Goal: Task Accomplishment & Management: Manage account settings

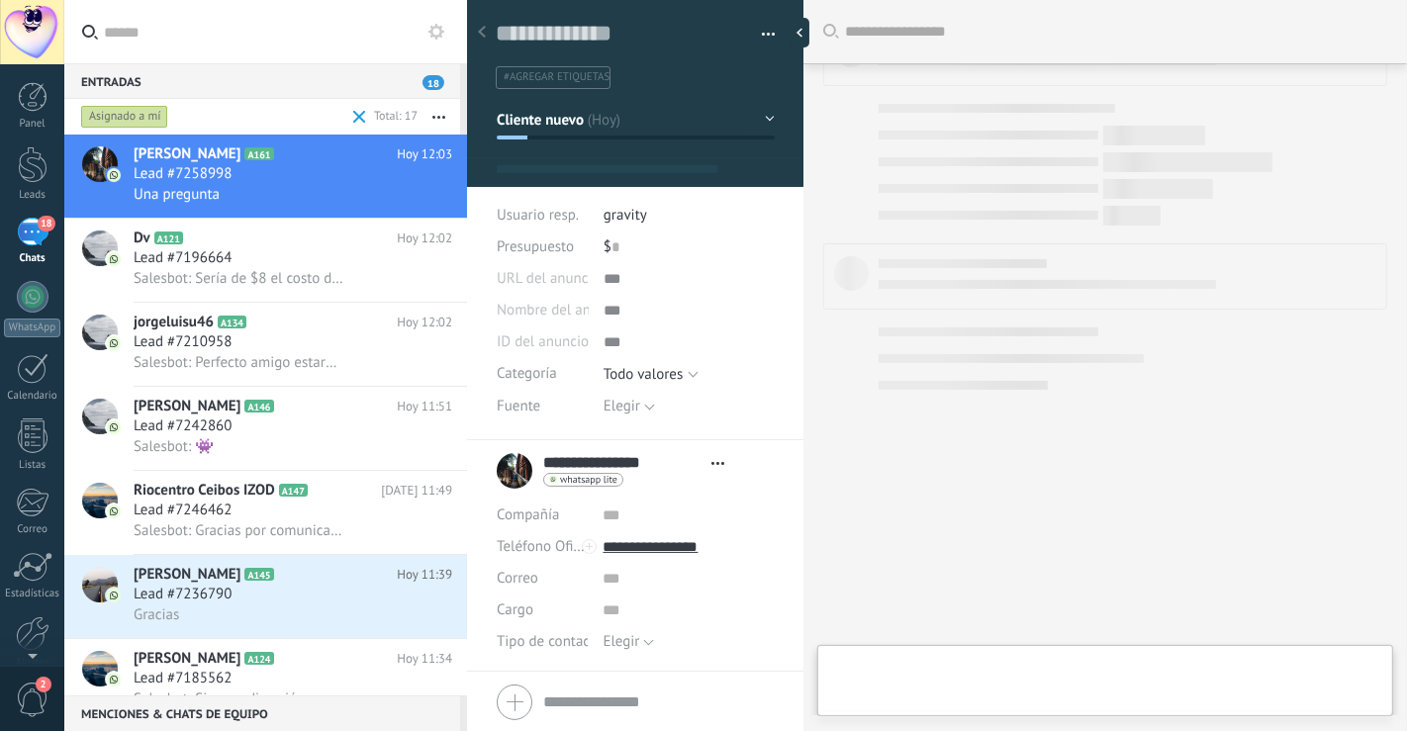
type textarea "**********"
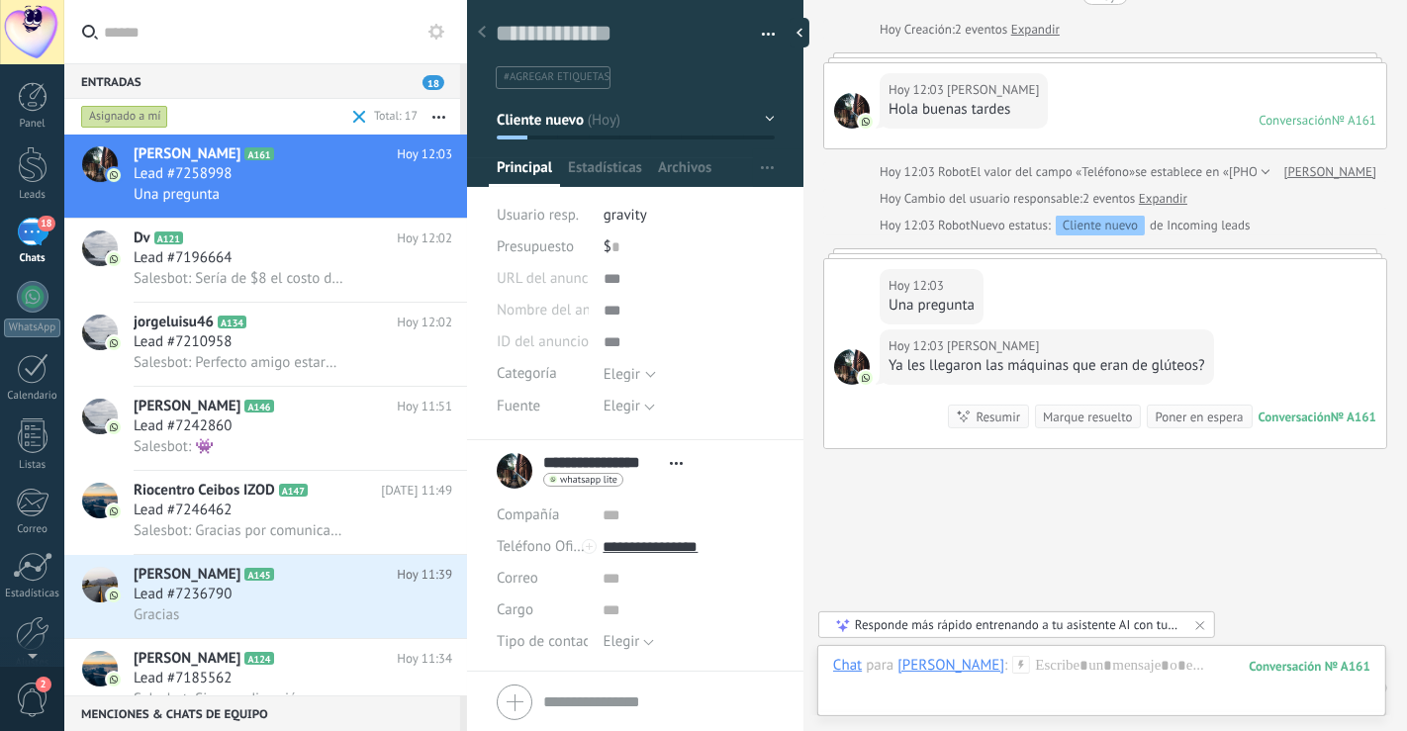
scroll to position [147, 0]
